Goal: Check status: Check status

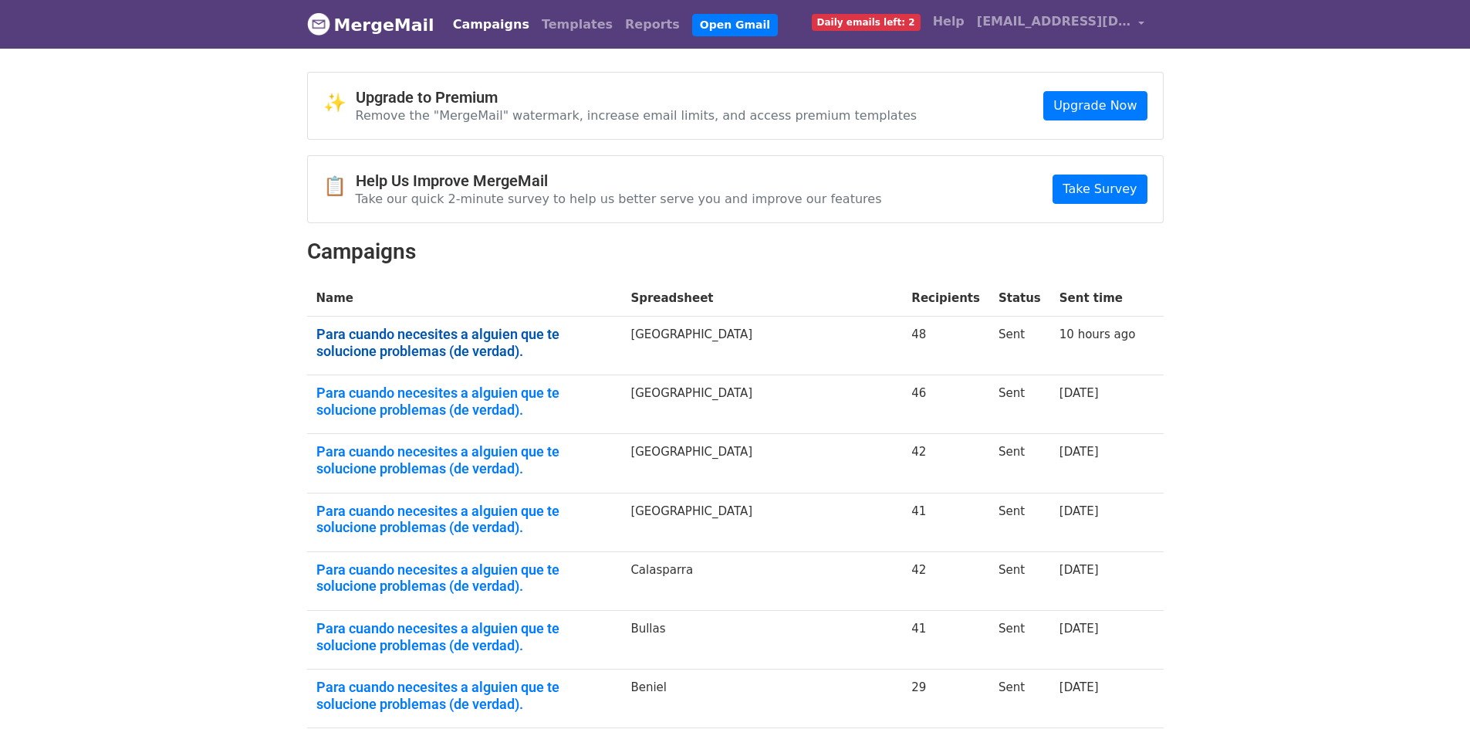
click at [386, 333] on link "Para cuando necesites a alguien que te solucione problemas (de verdad)." at bounding box center [464, 342] width 296 height 33
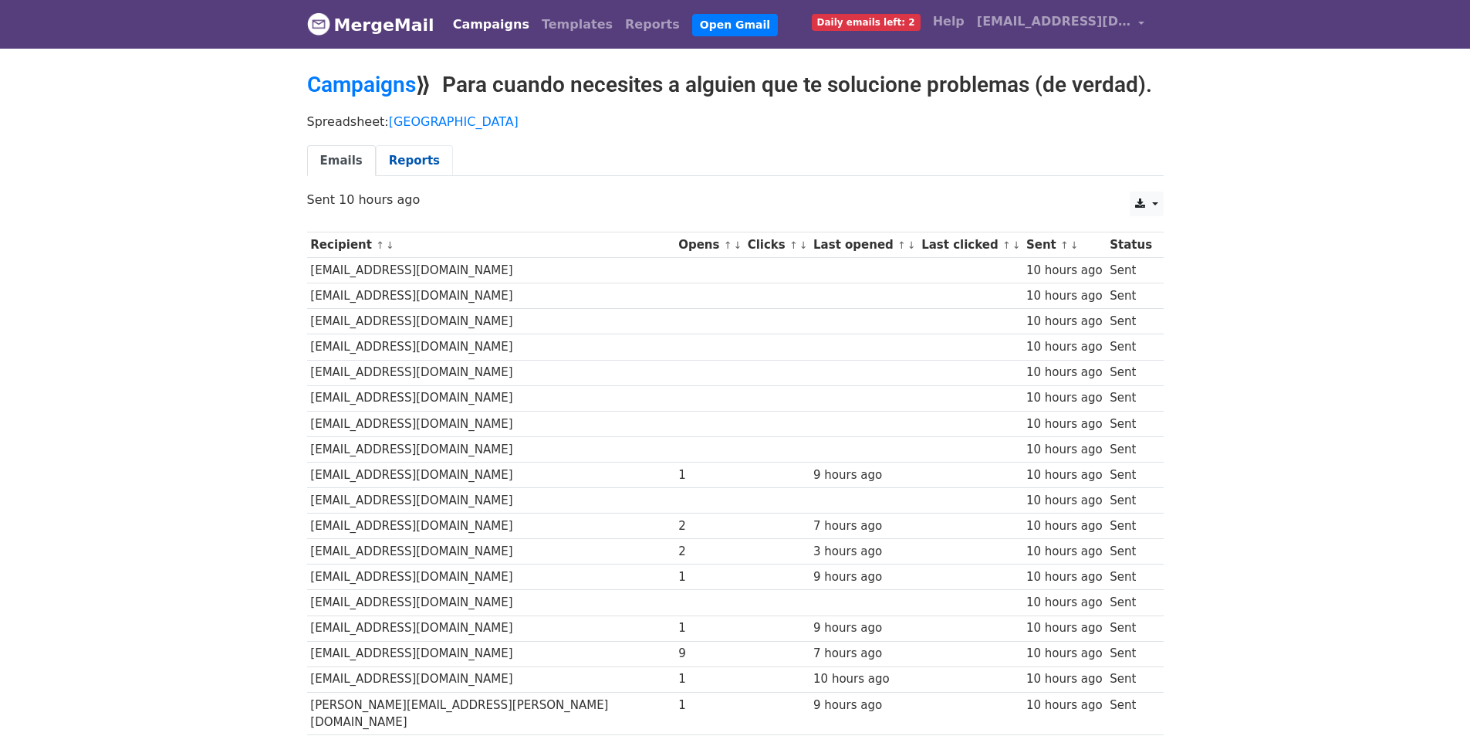
click at [403, 161] on link "Reports" at bounding box center [414, 161] width 77 height 32
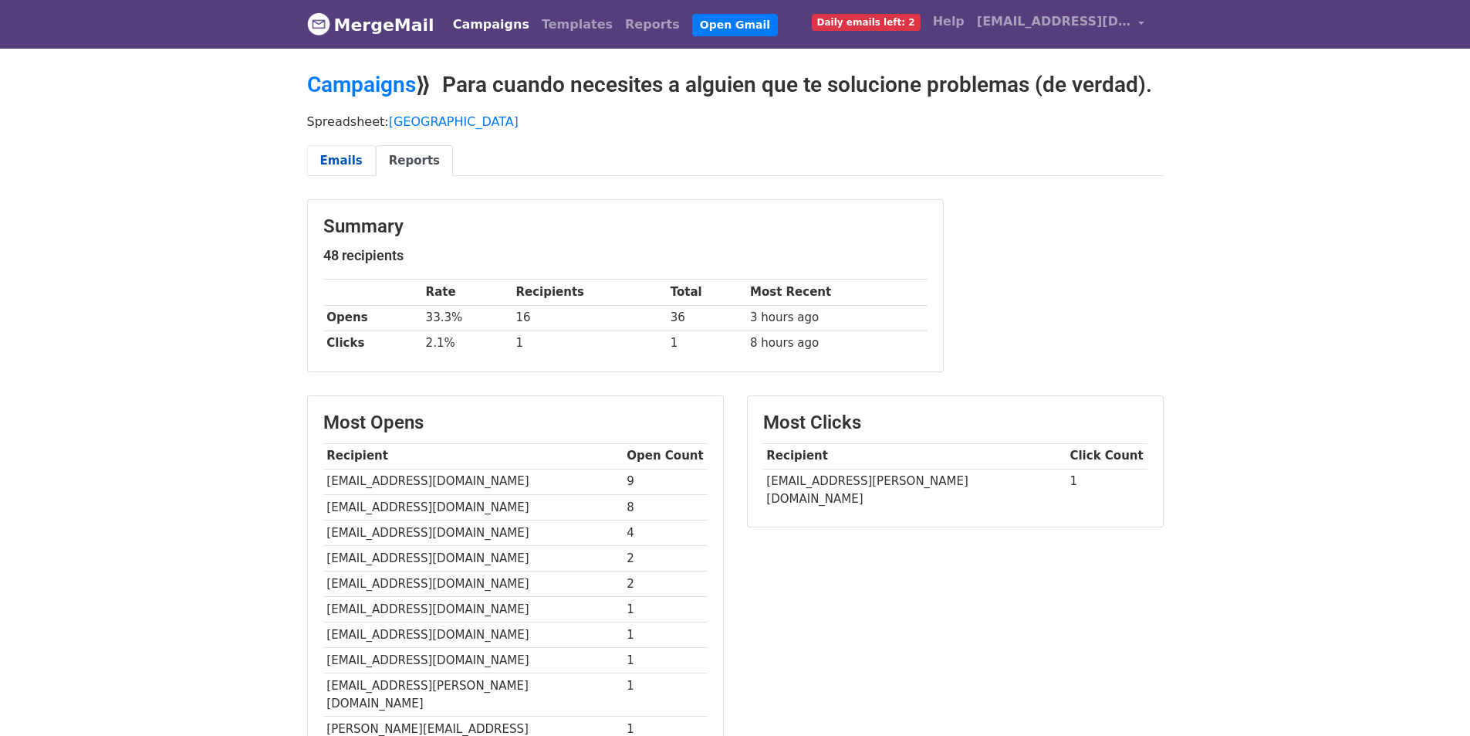
click at [330, 157] on link "Emails" at bounding box center [341, 161] width 69 height 32
